Goal: Task Accomplishment & Management: Complete application form

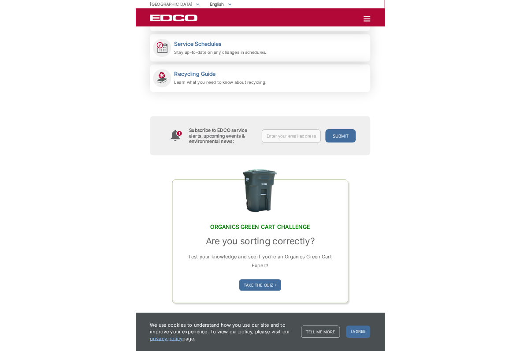
scroll to position [336, 0]
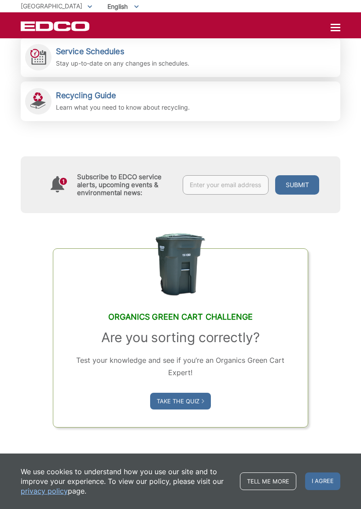
click at [309, 426] on span "I agree" at bounding box center [322, 482] width 35 height 18
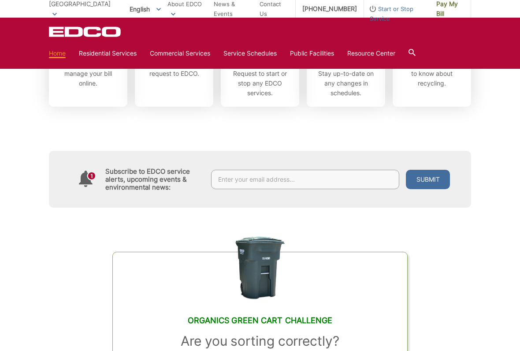
click at [0, 0] on link "Bulky Item Pickup" at bounding box center [0, 0] width 0 height 0
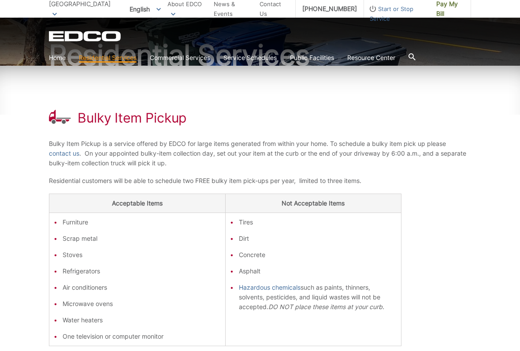
scroll to position [89, 0]
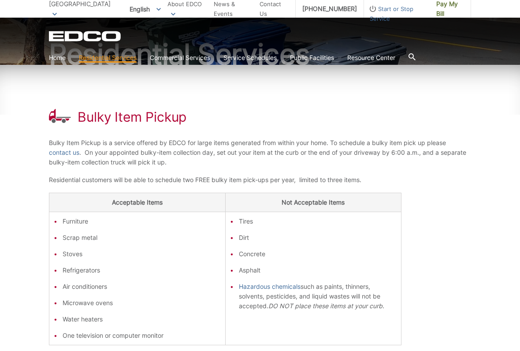
click at [64, 154] on link "contact us" at bounding box center [64, 153] width 30 height 10
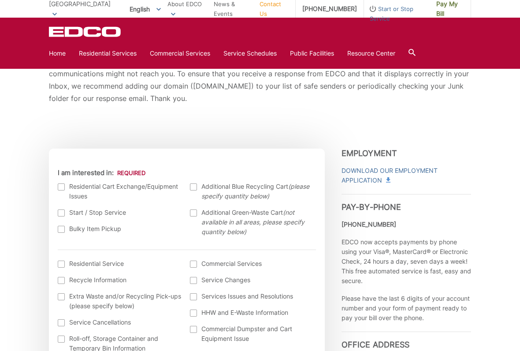
scroll to position [189, 0]
click at [58, 233] on ul "Residential Cart Exchange/Equipment Issues Start / Stop Service Bulky Item Pick…" at bounding box center [187, 212] width 258 height 62
click at [63, 228] on div at bounding box center [61, 228] width 7 height 7
click at [0, 0] on input "Bulky Item Pickup" at bounding box center [0, 0] width 0 height 0
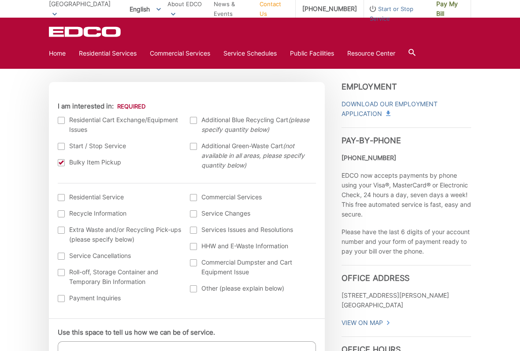
scroll to position [256, 0]
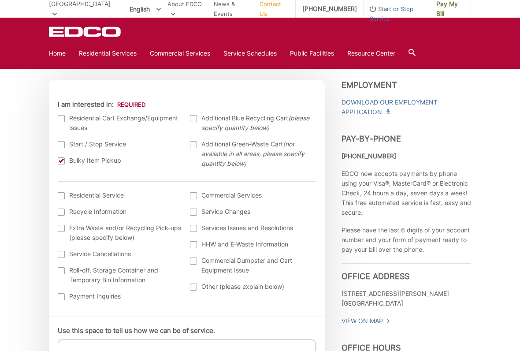
click at [63, 197] on div at bounding box center [61, 195] width 7 height 7
click at [0, 0] on input "I am interested in: (continued) *" at bounding box center [0, 0] width 0 height 0
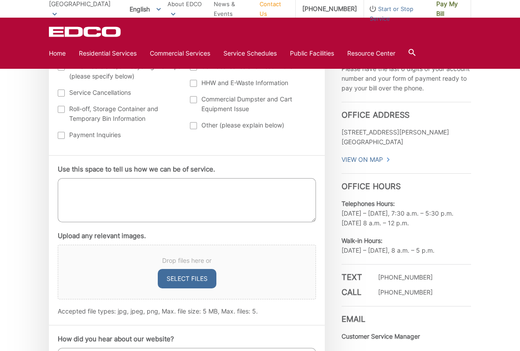
scroll to position [418, 0]
click at [68, 185] on textarea "Use this space to tell us how we can be of service." at bounding box center [187, 200] width 258 height 44
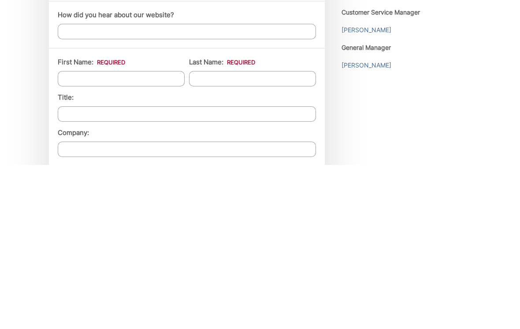
scroll to position [593, 0]
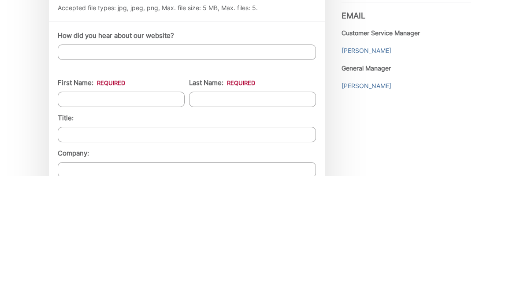
type textarea "Need an old under counter refrigerator picked up and disposed of"
click at [71, 172] on input "How did you hear about our website?" at bounding box center [187, 179] width 258 height 15
type input "Used it before as customer"
click at [78, 219] on input "First Name: *" at bounding box center [121, 226] width 127 height 15
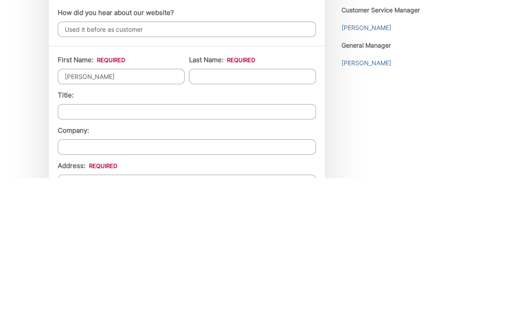
type input "Rena"
click at [207, 219] on input "Last Name: *" at bounding box center [252, 226] width 127 height 15
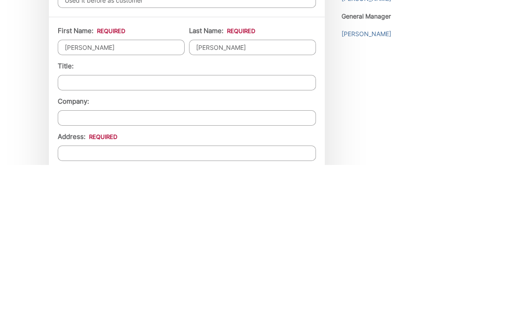
scroll to position [611, 0]
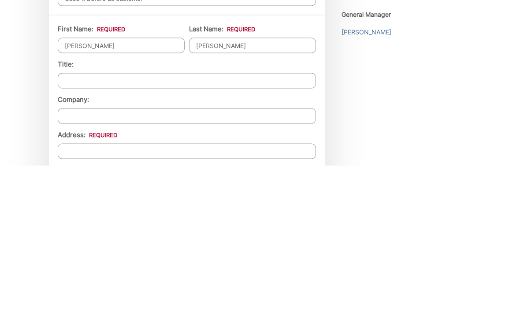
type input "McClory"
click at [77, 236] on input "Title:" at bounding box center [187, 243] width 258 height 15
type input "Dr"
click at [76, 271] on input "Company:" at bounding box center [187, 278] width 258 height 15
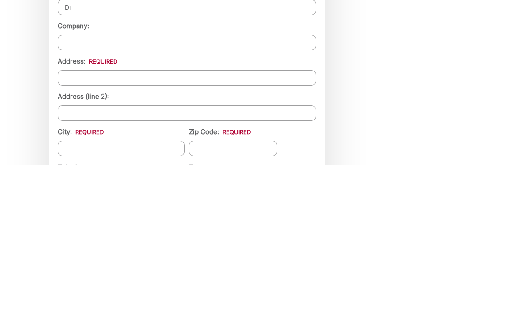
scroll to position [687, 0]
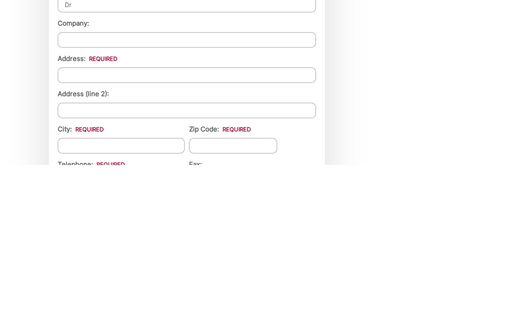
click at [79, 231] on input "Address: *" at bounding box center [187, 238] width 258 height 15
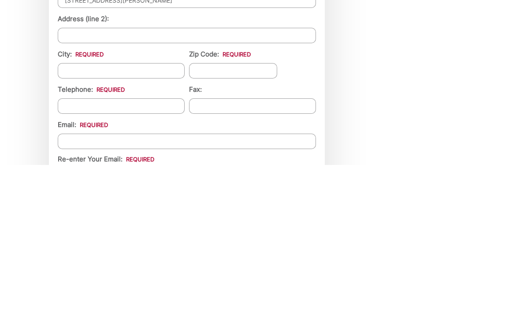
scroll to position [762, 0]
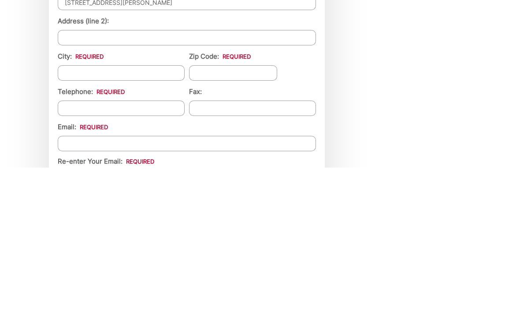
type input "2277 Lundy Lake Drive"
click at [72, 226] on input "City: *" at bounding box center [121, 233] width 127 height 15
type input "Escondido"
click at [207, 226] on input "Zip Code: *" at bounding box center [233, 233] width 88 height 15
type input "92029"
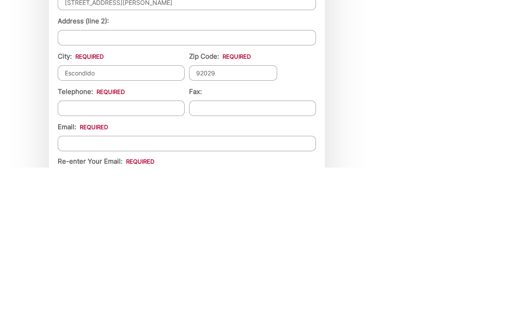
click at [81, 262] on input "Telephone: *" at bounding box center [121, 269] width 127 height 15
type input "(650) 430-5246"
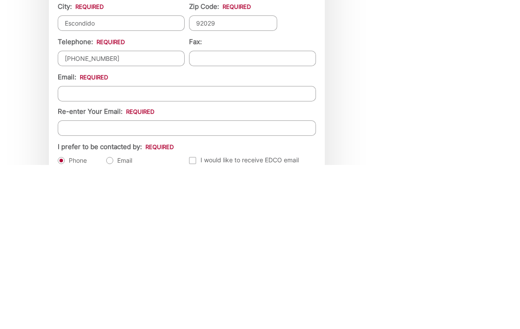
scroll to position [811, 0]
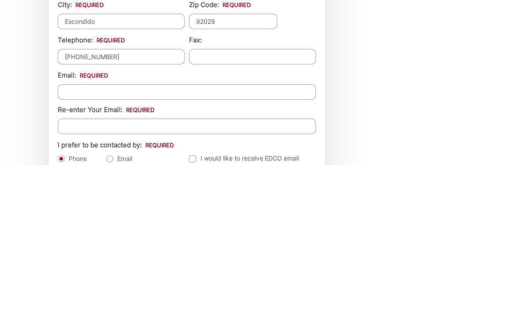
click at [69, 248] on input "Email *" at bounding box center [187, 255] width 258 height 15
type input "renamcclory@gmail.com"
click at [81, 282] on input "Re-enter Your Email:" at bounding box center [187, 289] width 258 height 15
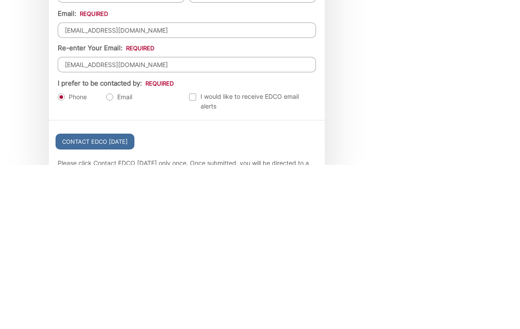
scroll to position [877, 0]
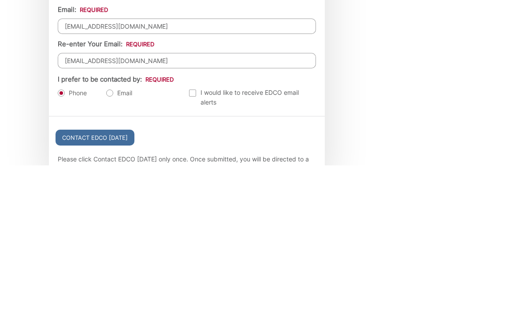
type input "renamcclory@gmail.com"
click at [112, 252] on label "Email" at bounding box center [119, 256] width 26 height 9
radio input "true"
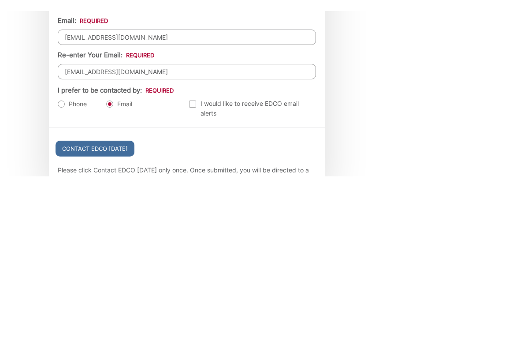
scroll to position [1040, 0]
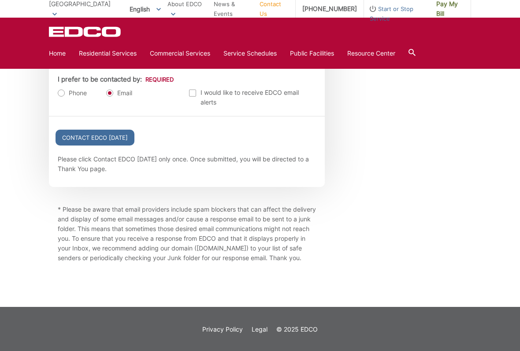
click at [92, 145] on input "Contact EDCO Today" at bounding box center [94, 137] width 79 height 16
